Goal: Information Seeking & Learning: Understand process/instructions

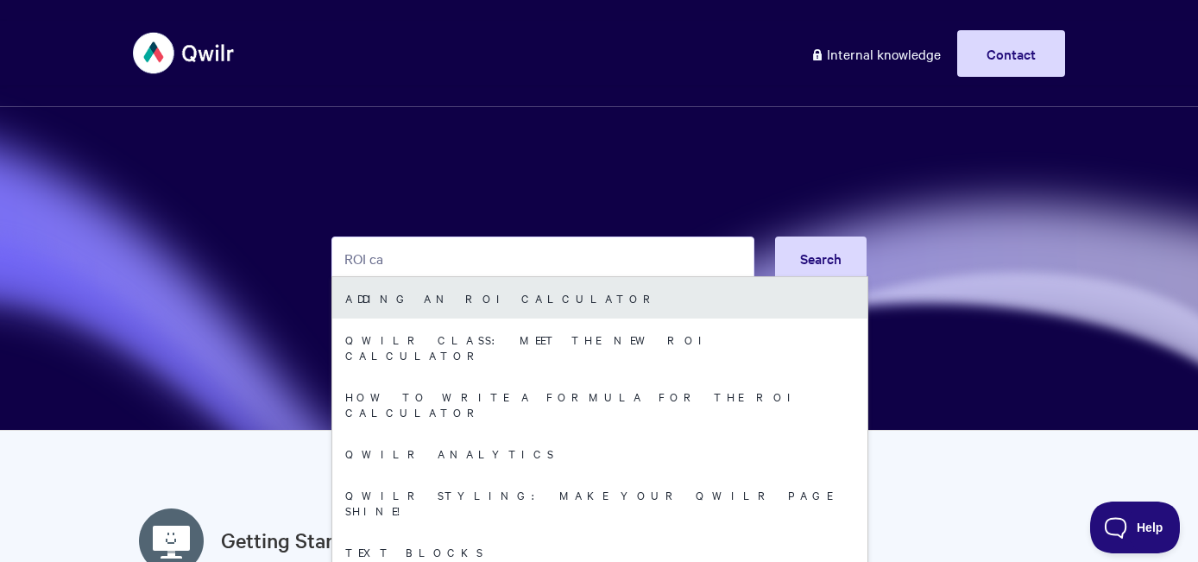
type input "ROI ca"
click at [469, 286] on link "Adding an ROI calculator" at bounding box center [599, 297] width 535 height 41
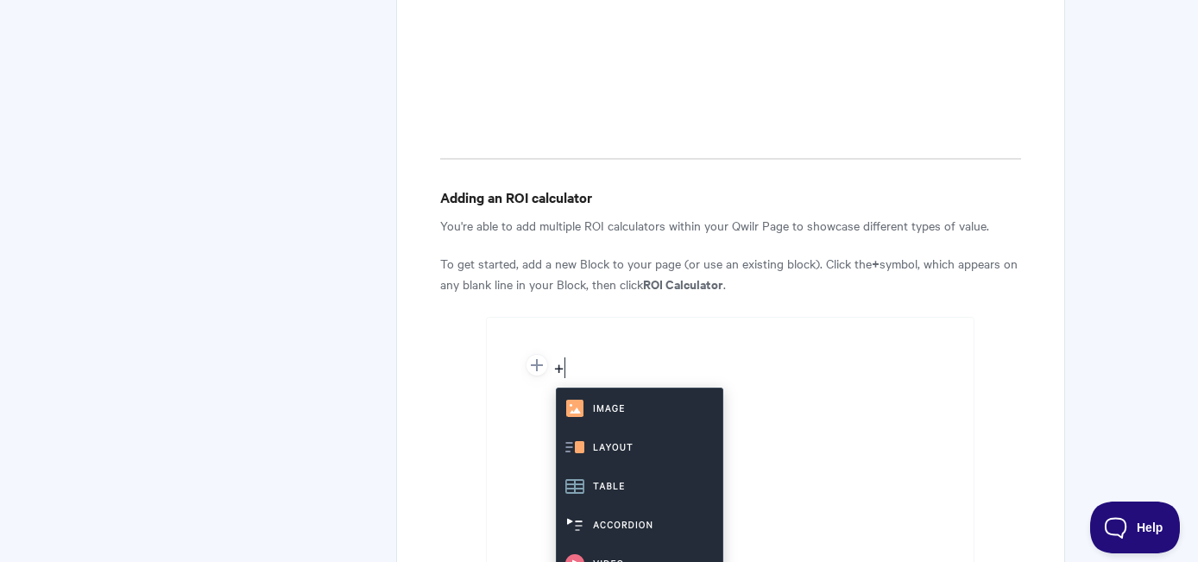
scroll to position [1191, 0]
